Goal: Information Seeking & Learning: Check status

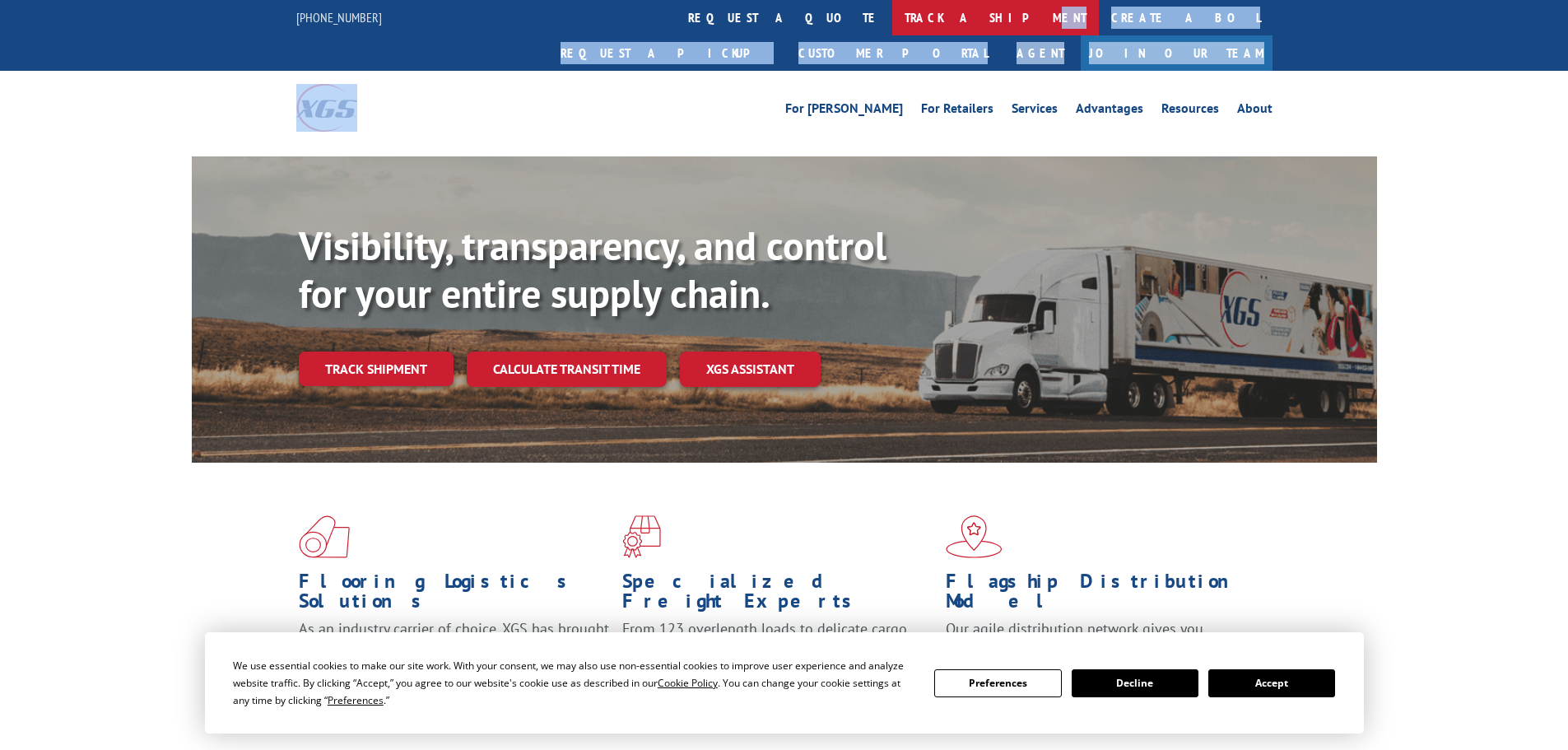
click at [761, 34] on div "[PHONE_NUMBER] request a quote track a shipment Create a BOL Request a pickup C…" at bounding box center [784, 72] width 1568 height 145
click at [892, 29] on link "track a shipment" at bounding box center [995, 17] width 206 height 36
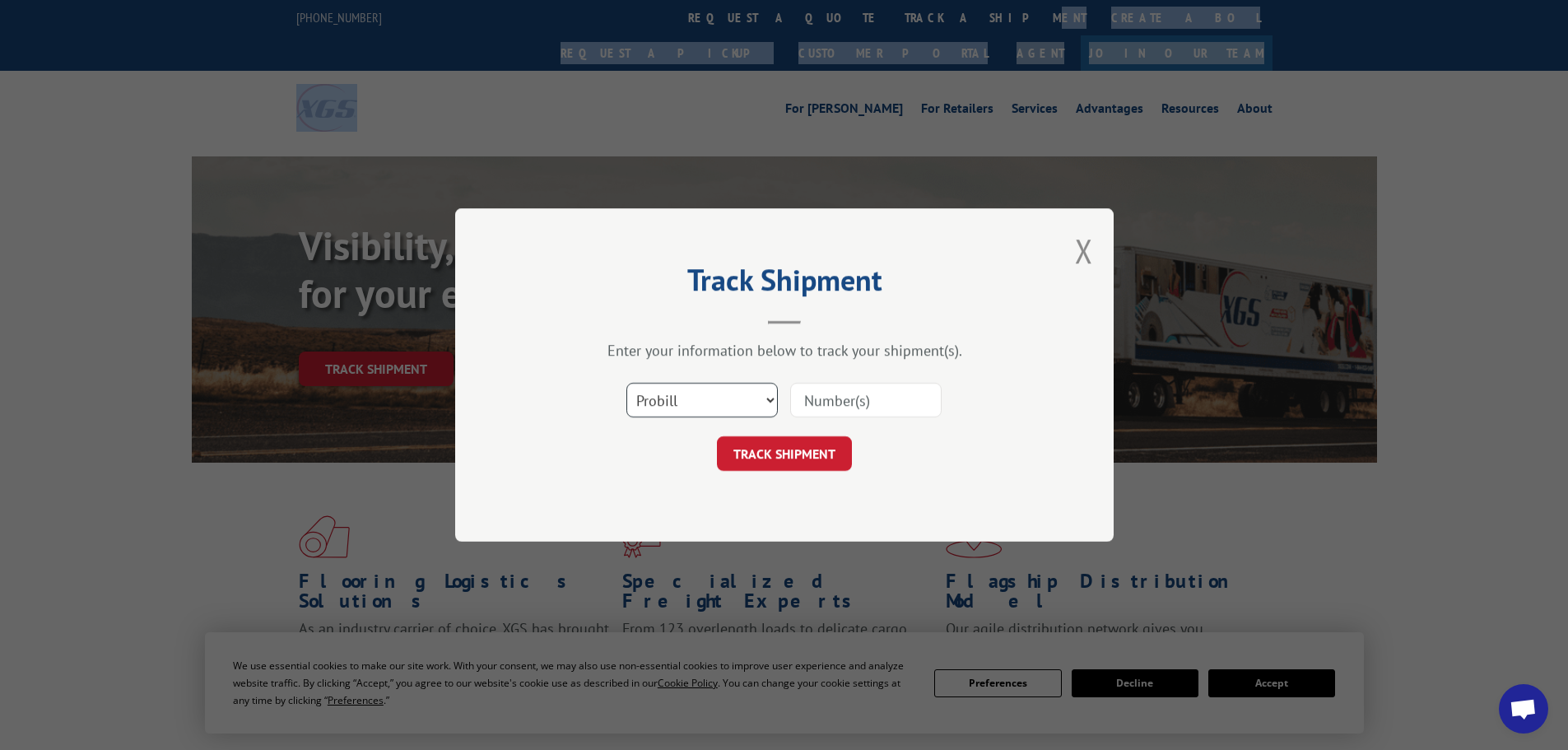
click at [703, 410] on select "Select category... Probill BOL PO" at bounding box center [702, 400] width 151 height 35
select select "bol"
click at [627, 383] on select "Select category... Probill BOL PO" at bounding box center [702, 400] width 151 height 35
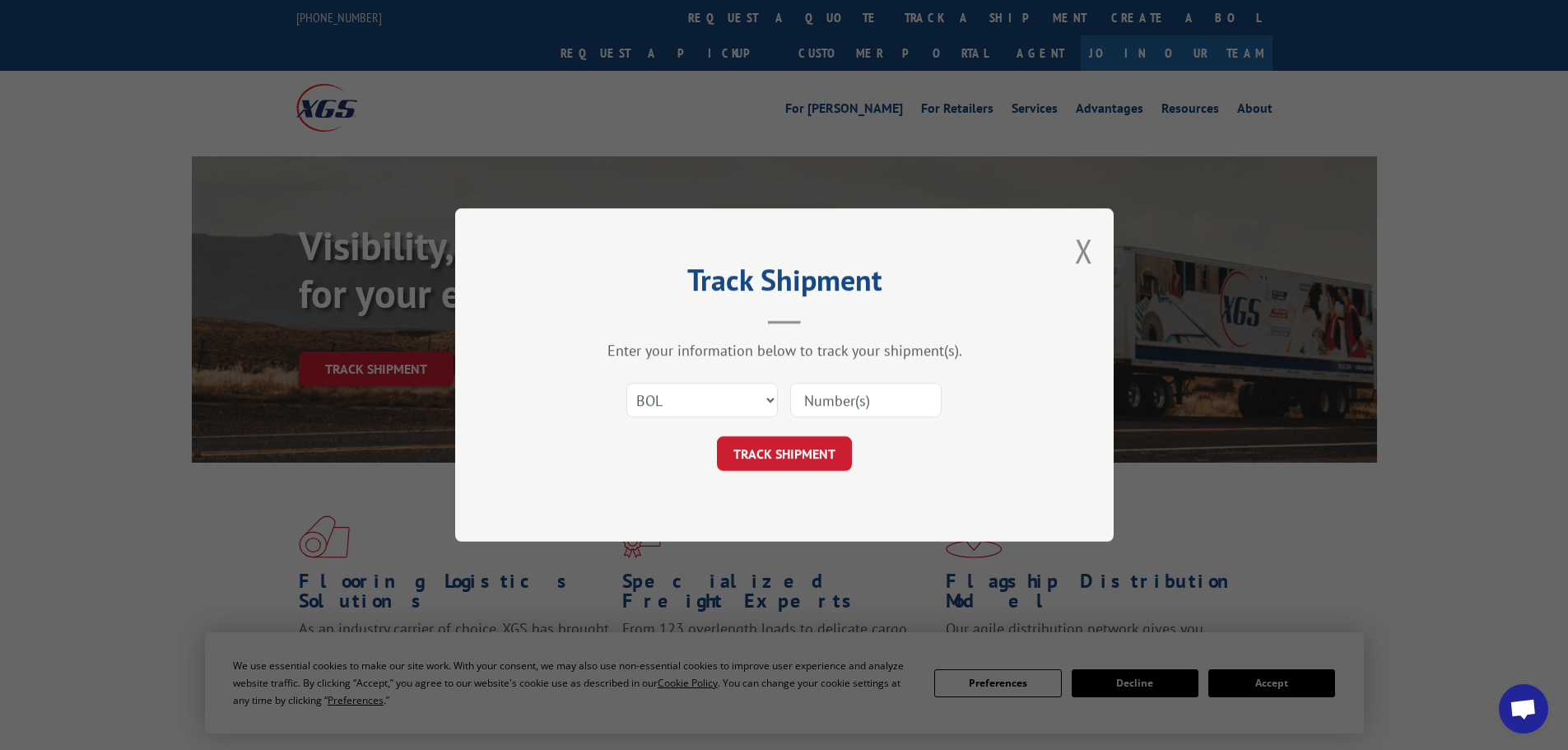
click at [857, 378] on div "Select category... Probill BOL PO" at bounding box center [784, 400] width 494 height 54
click at [855, 398] on input at bounding box center [865, 400] width 151 height 35
type input "7043676 4046587"
click at [793, 453] on button "TRACK SHIPMENT" at bounding box center [784, 453] width 135 height 35
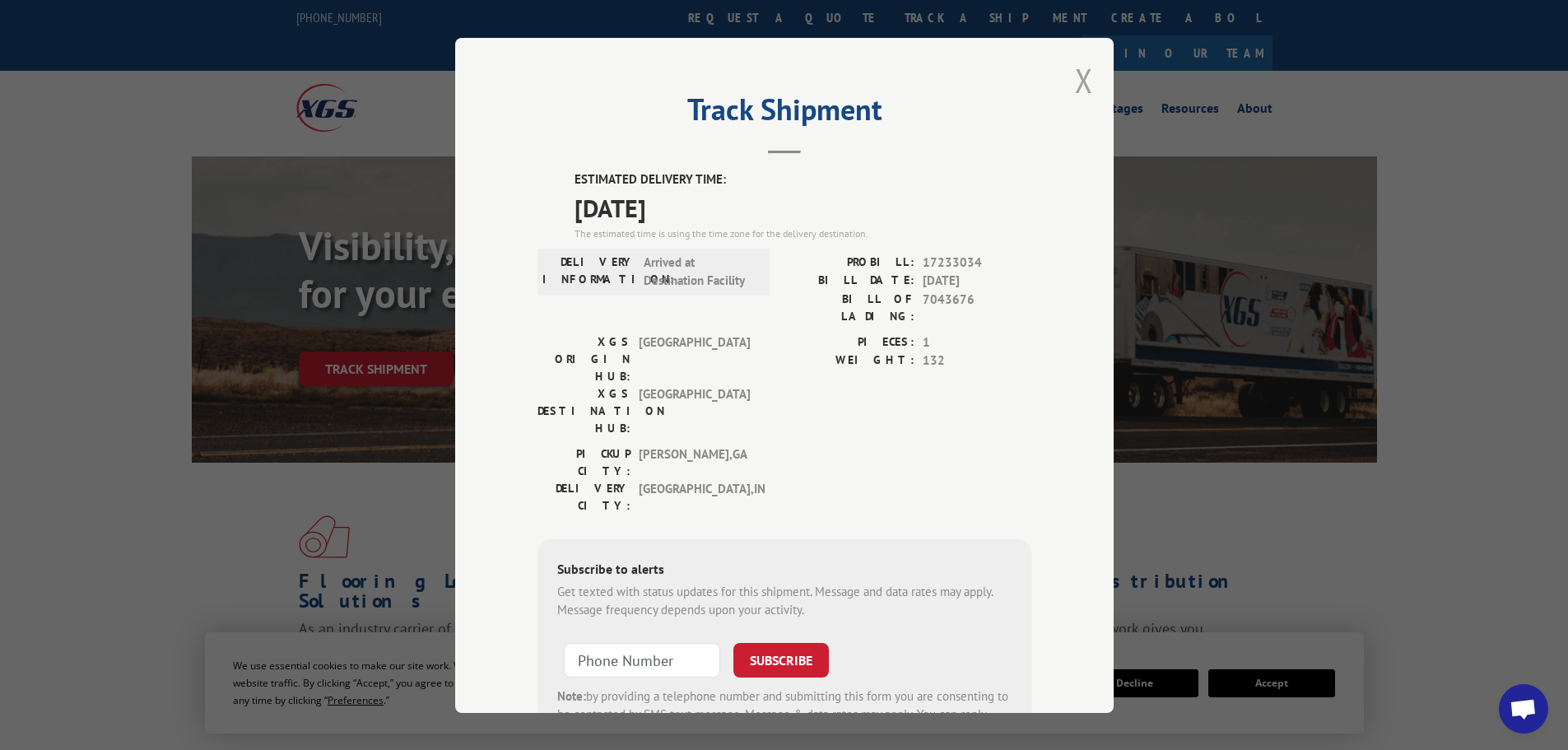
click at [1084, 77] on button "Close modal" at bounding box center [1084, 80] width 18 height 43
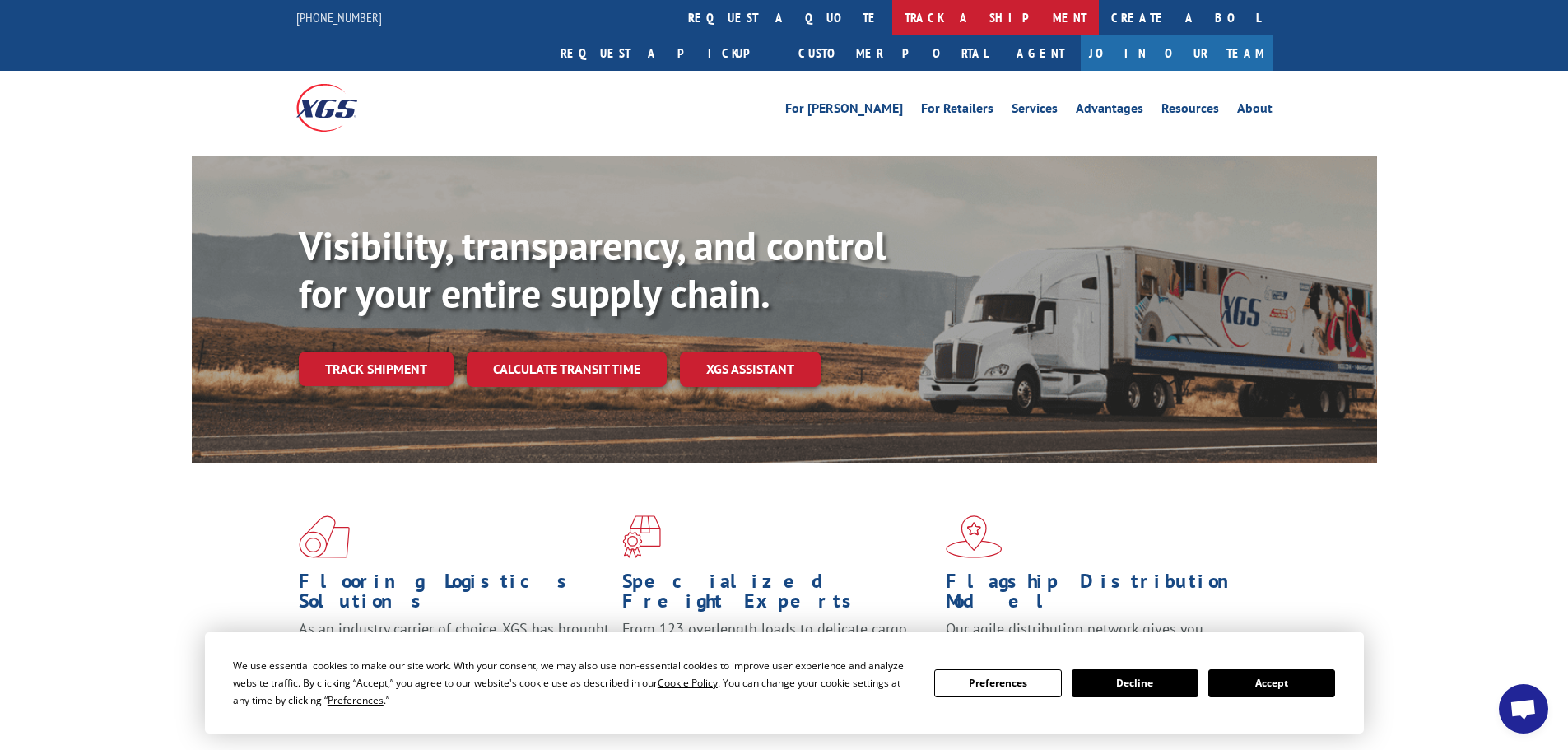
click at [892, 14] on link "track a shipment" at bounding box center [995, 17] width 206 height 36
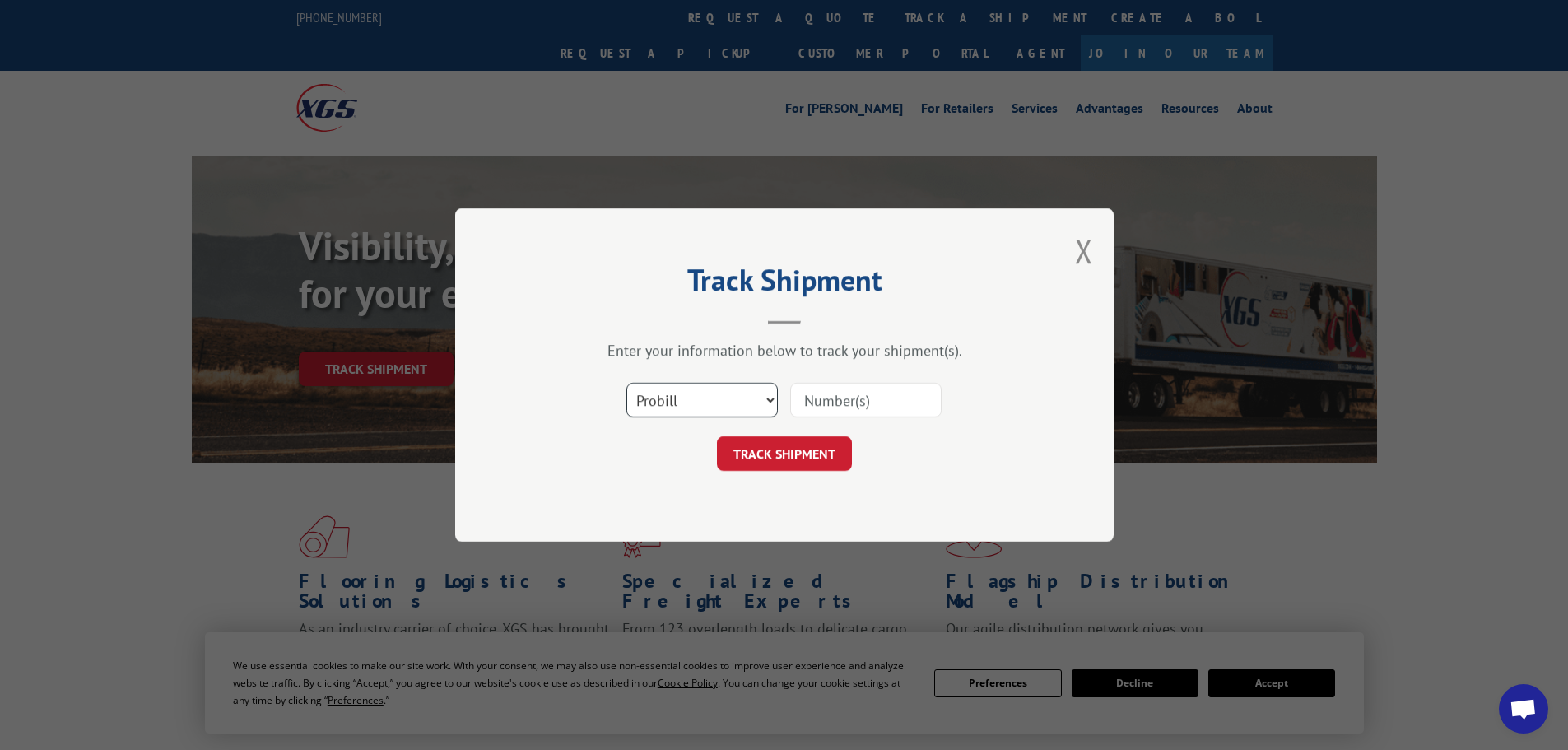
drag, startPoint x: 754, startPoint y: 395, endPoint x: 749, endPoint y: 407, distance: 13.0
click at [754, 395] on select "Select category... Probill BOL PO" at bounding box center [702, 400] width 151 height 35
select select "bol"
click at [627, 383] on select "Select category... Probill BOL PO" at bounding box center [702, 400] width 151 height 35
click at [829, 416] on input at bounding box center [865, 400] width 151 height 35
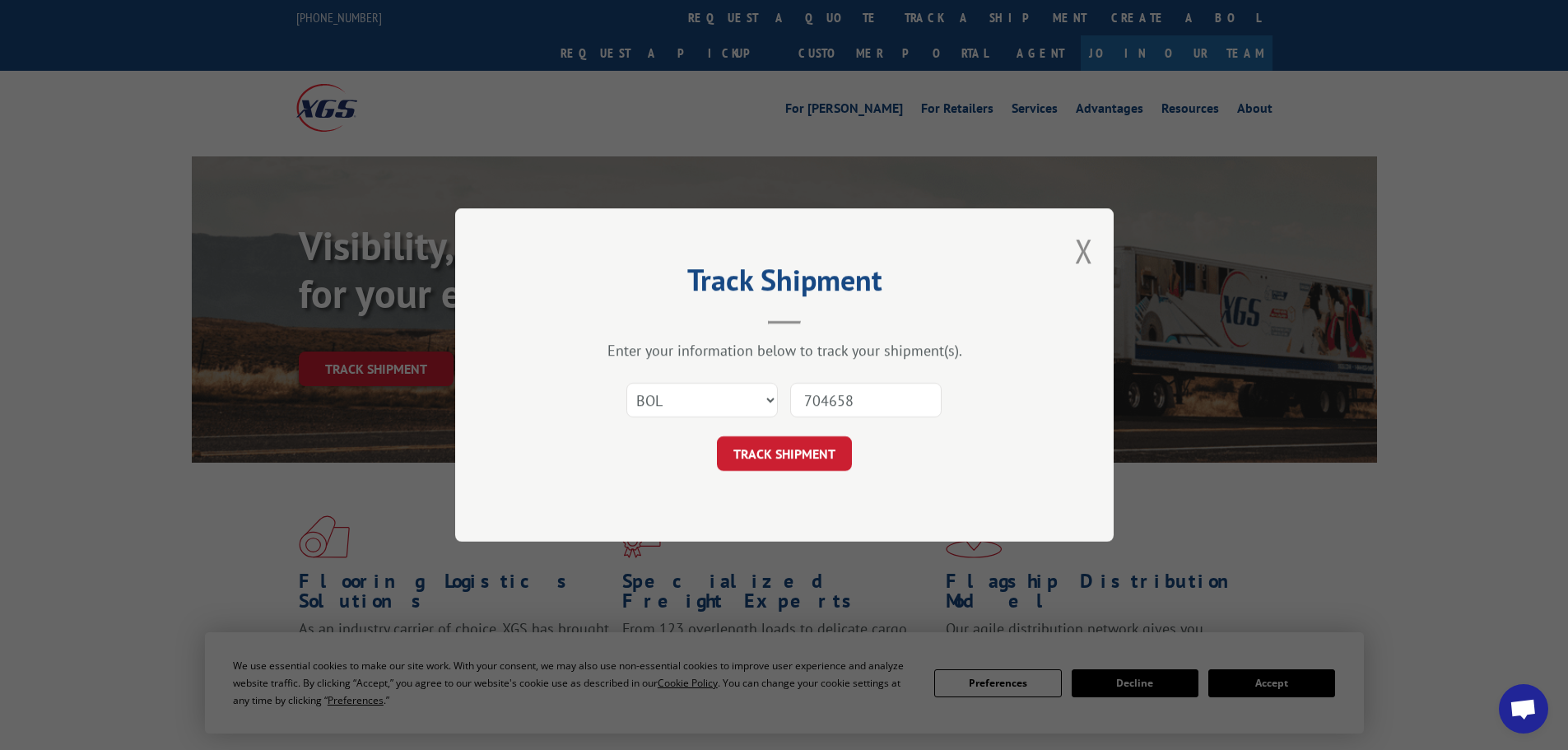
type input "7046587"
click button "TRACK SHIPMENT" at bounding box center [784, 453] width 135 height 35
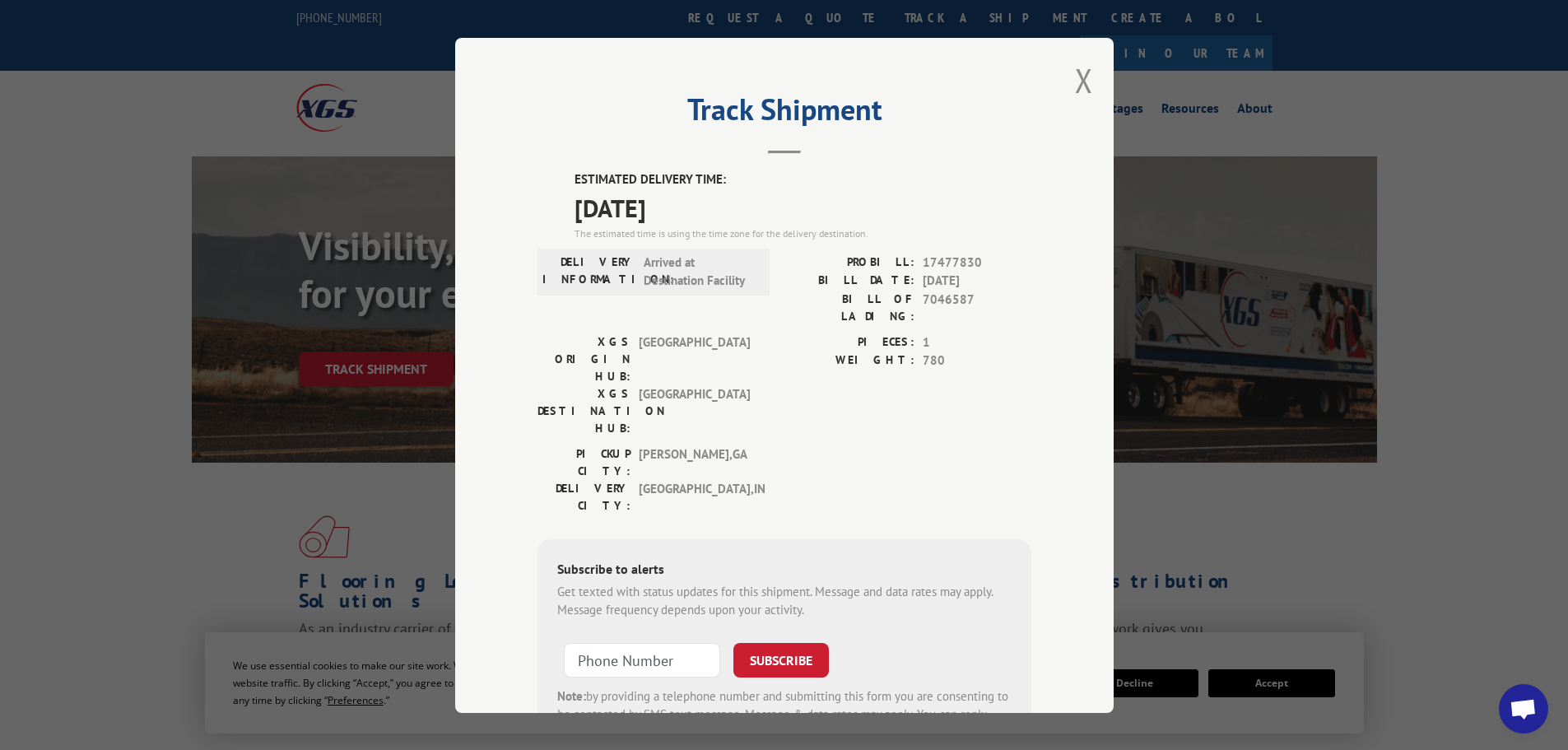
drag, startPoint x: 1076, startPoint y: 82, endPoint x: 1067, endPoint y: 82, distance: 9.0
click at [1076, 82] on button "Close modal" at bounding box center [1084, 80] width 18 height 43
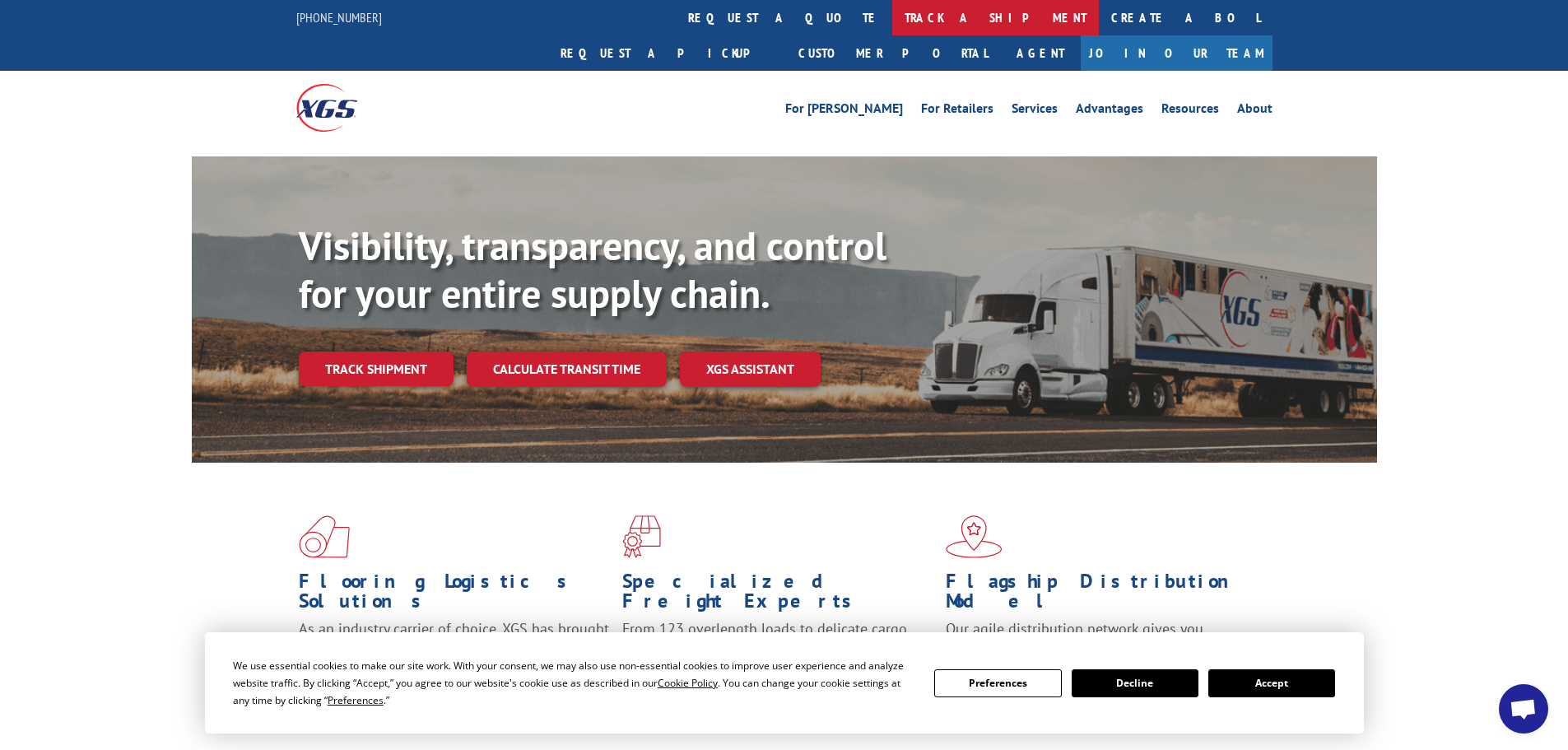
click at [892, 15] on link "track a shipment" at bounding box center [995, 17] width 206 height 36
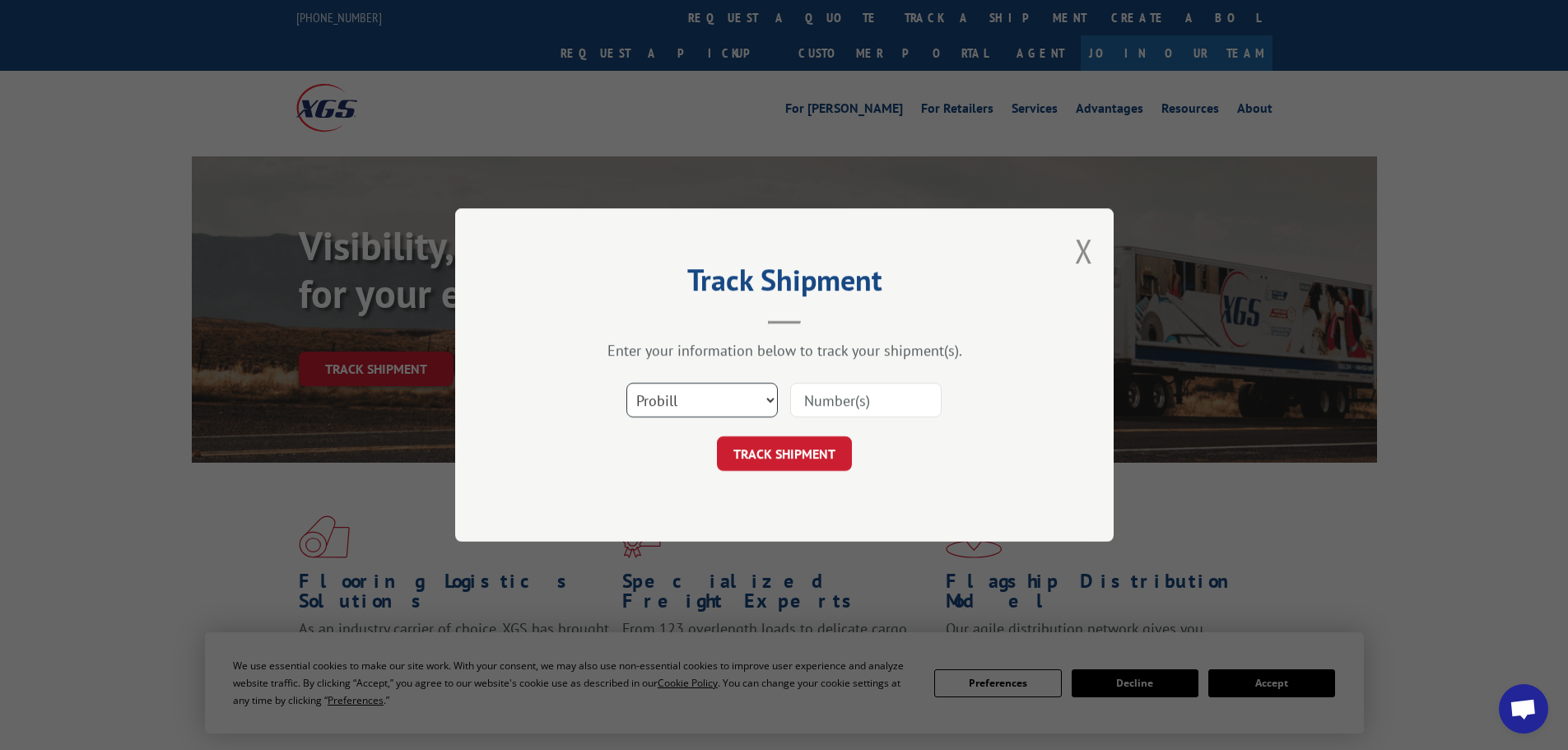
click at [756, 400] on select "Select category... Probill BOL PO" at bounding box center [702, 400] width 151 height 35
select select "bol"
click at [627, 383] on select "Select category... Probill BOL PO" at bounding box center [702, 400] width 151 height 35
click at [876, 407] on input at bounding box center [865, 400] width 151 height 35
type input "7043676"
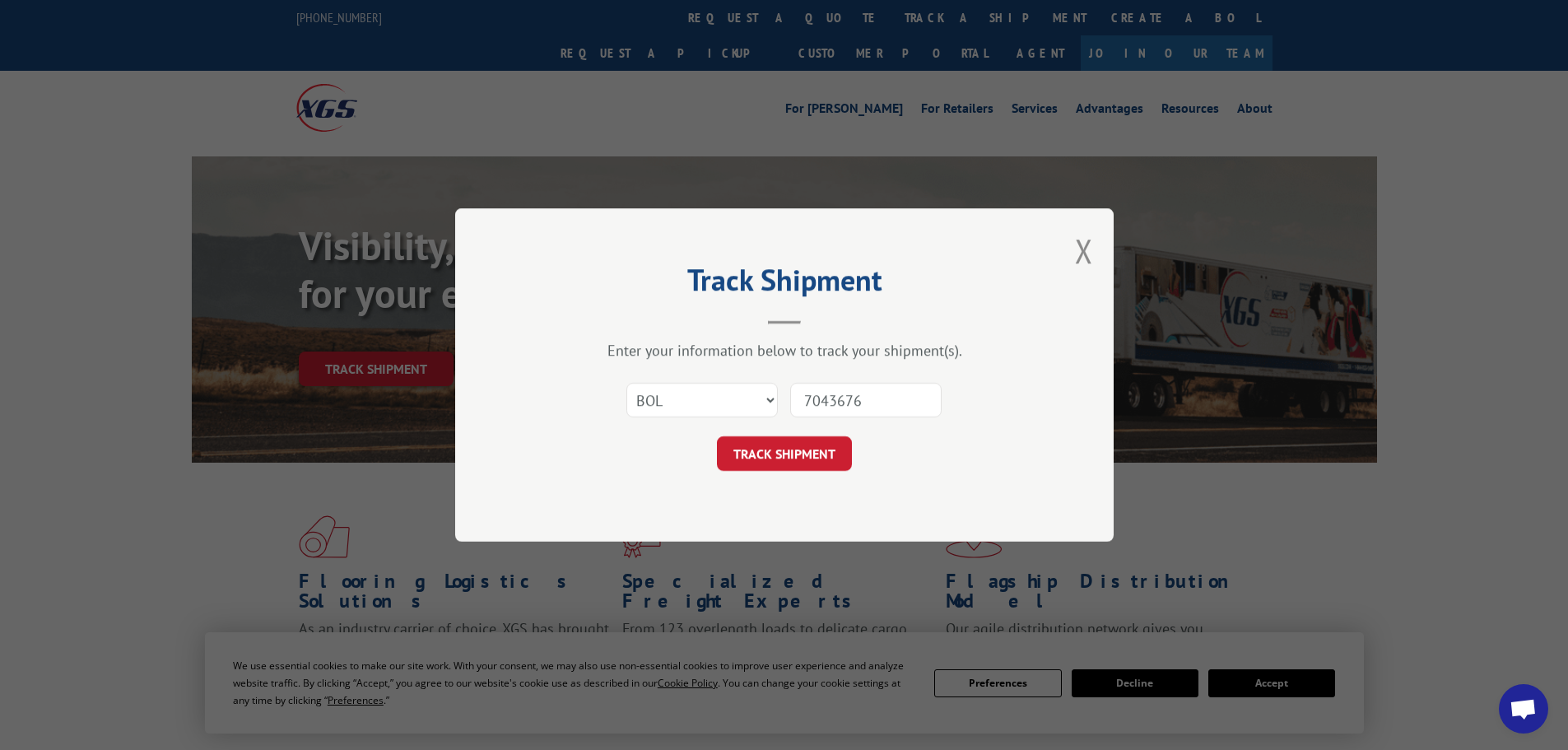
click button "TRACK SHIPMENT" at bounding box center [784, 453] width 135 height 35
